Goal: Information Seeking & Learning: Learn about a topic

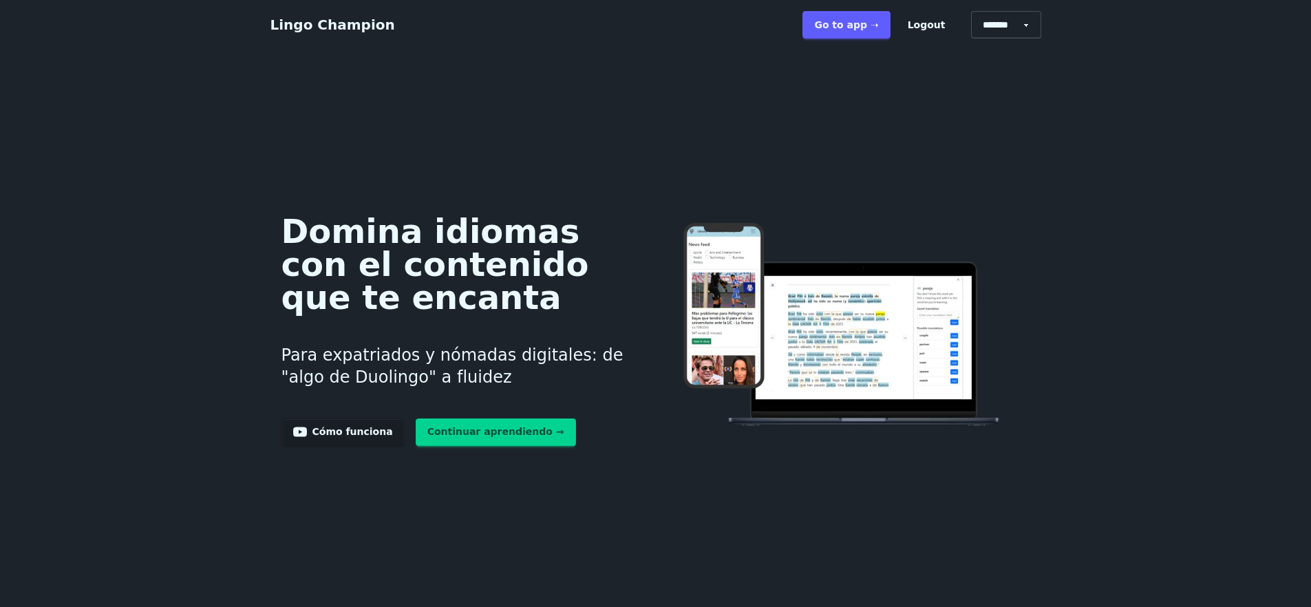
click at [877, 30] on link "Go to app ➝" at bounding box center [846, 25] width 87 height 28
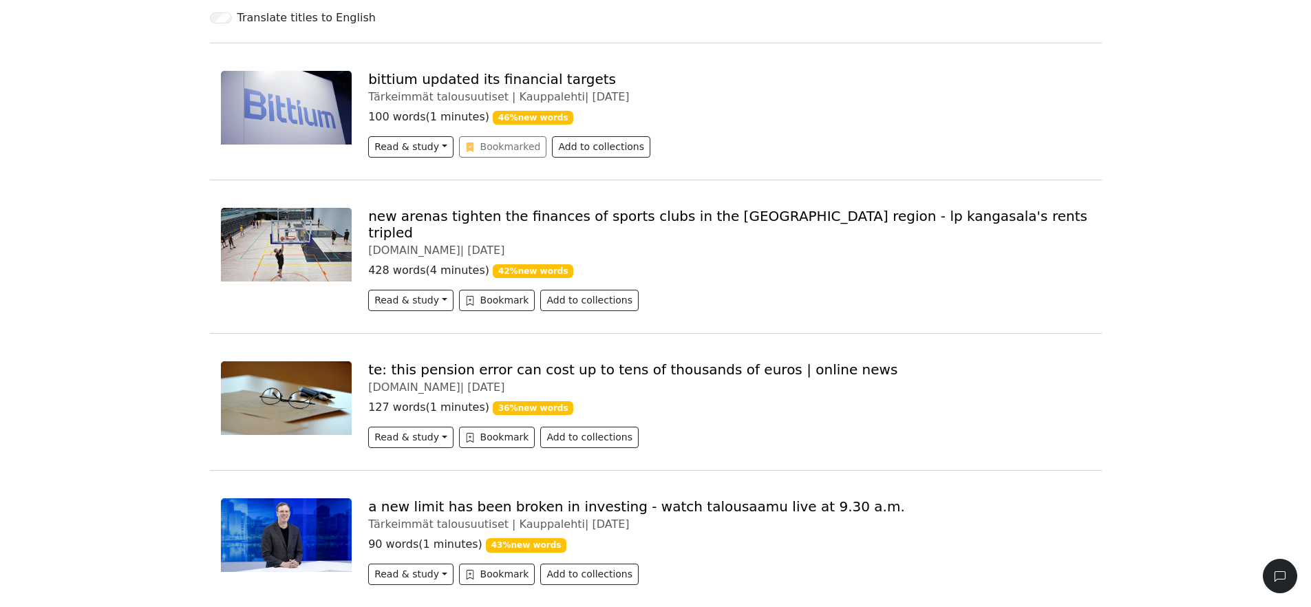
scroll to position [186, 0]
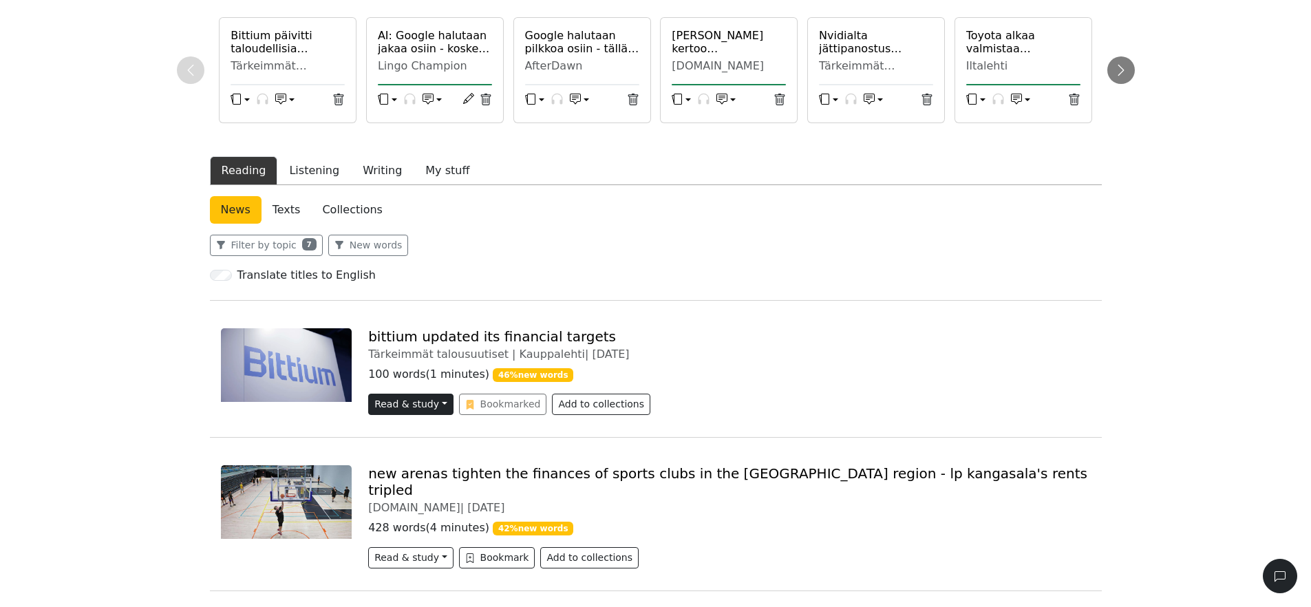
click at [399, 407] on button "Read & study" at bounding box center [410, 404] width 85 height 21
click at [430, 456] on link "Read & study Beta" at bounding box center [436, 456] width 134 height 22
